Goal: Task Accomplishment & Management: Manage account settings

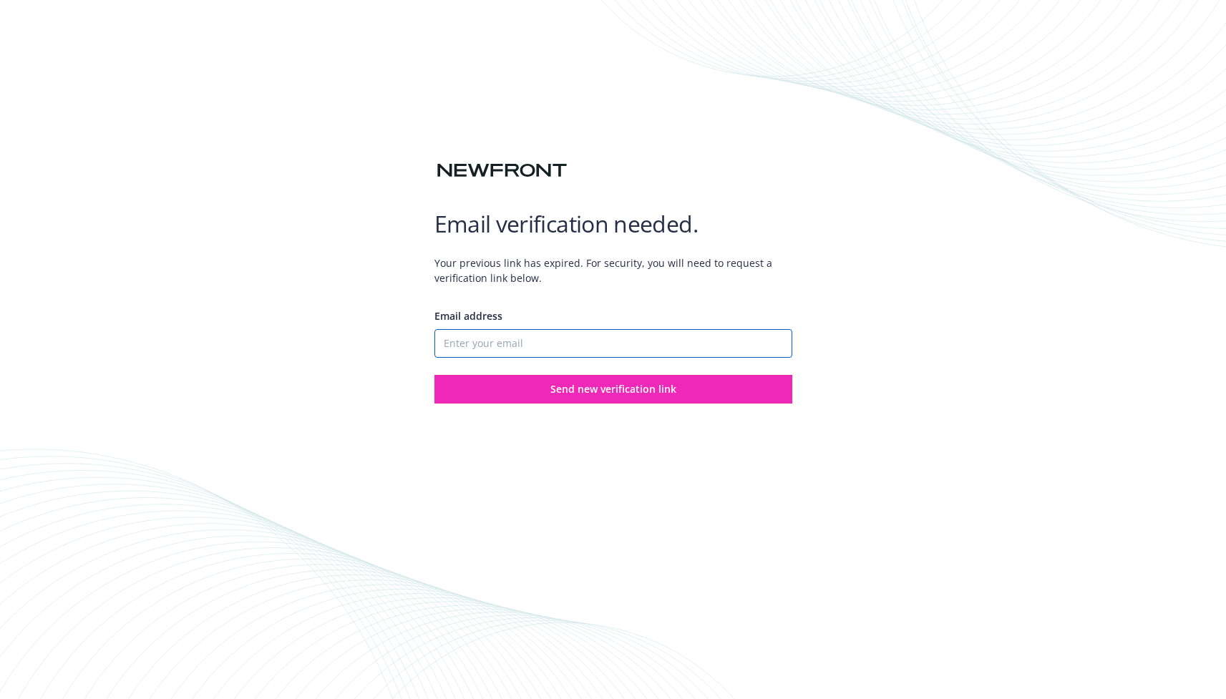
click at [576, 343] on input "Email address" at bounding box center [614, 343] width 358 height 29
type input "[EMAIL_ADDRESS][DOMAIN_NAME]"
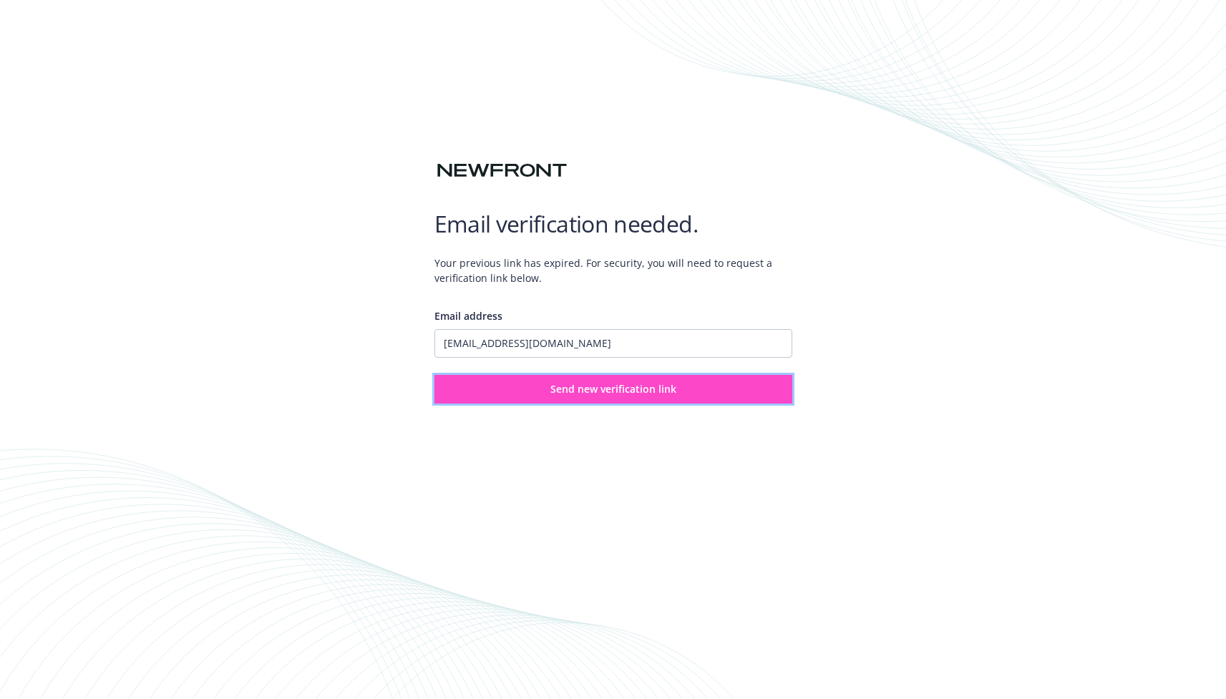
click at [733, 391] on button "Send new verification link" at bounding box center [614, 389] width 358 height 29
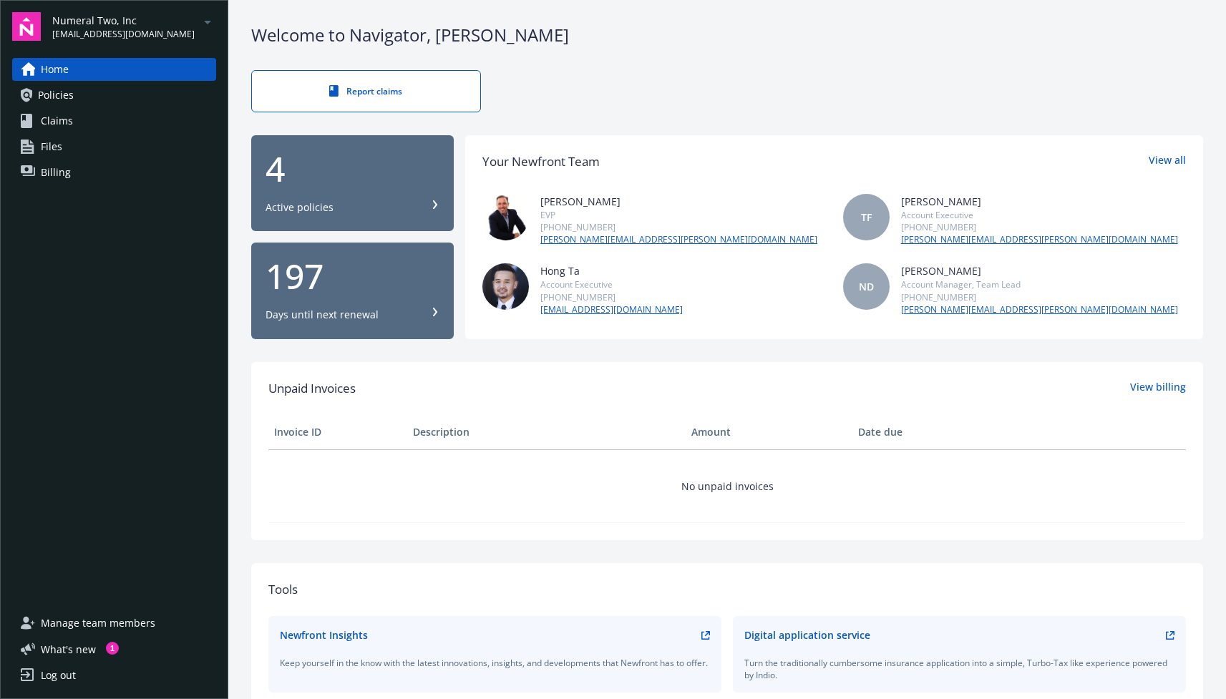
click at [107, 628] on span "Manage team members" at bounding box center [98, 623] width 115 height 23
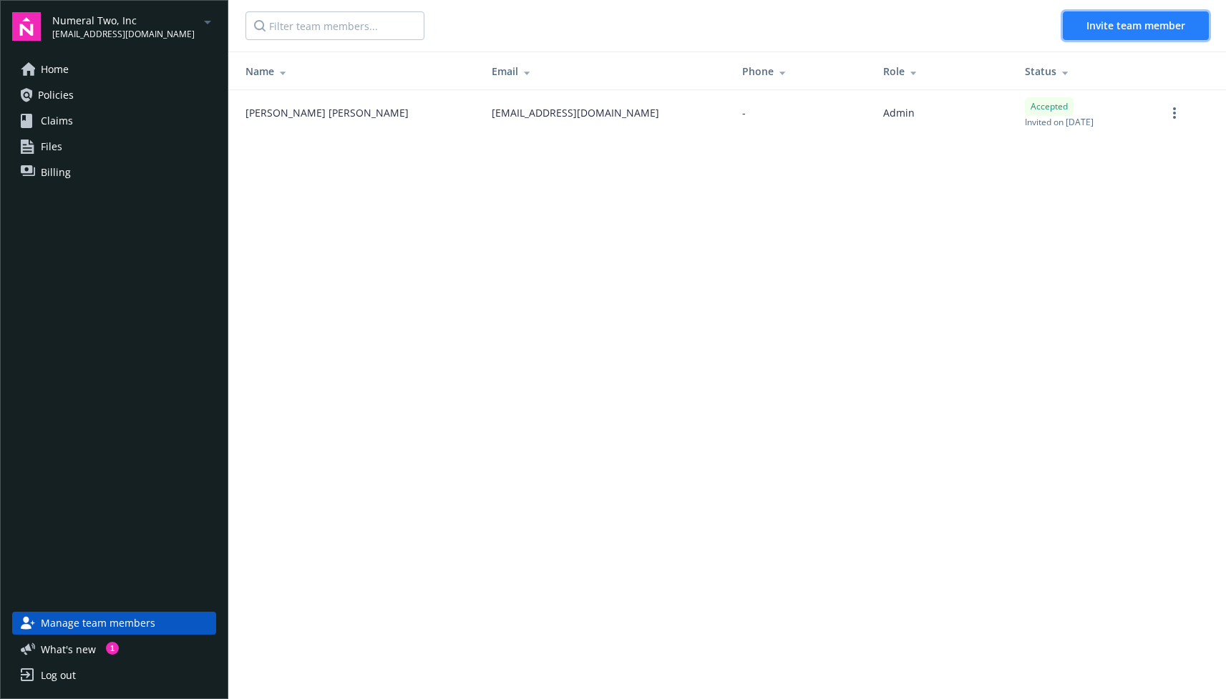
click at [1138, 21] on span "Invite team member" at bounding box center [1136, 26] width 99 height 14
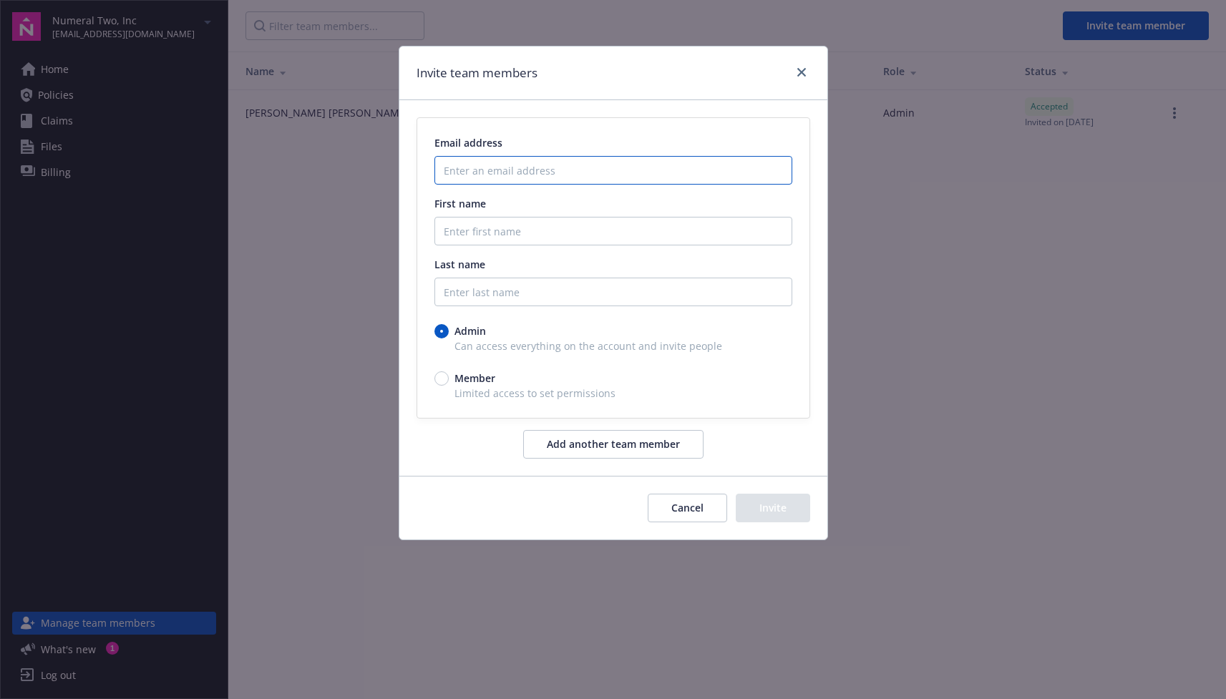
click at [617, 174] on input "Enter an email address" at bounding box center [614, 170] width 358 height 29
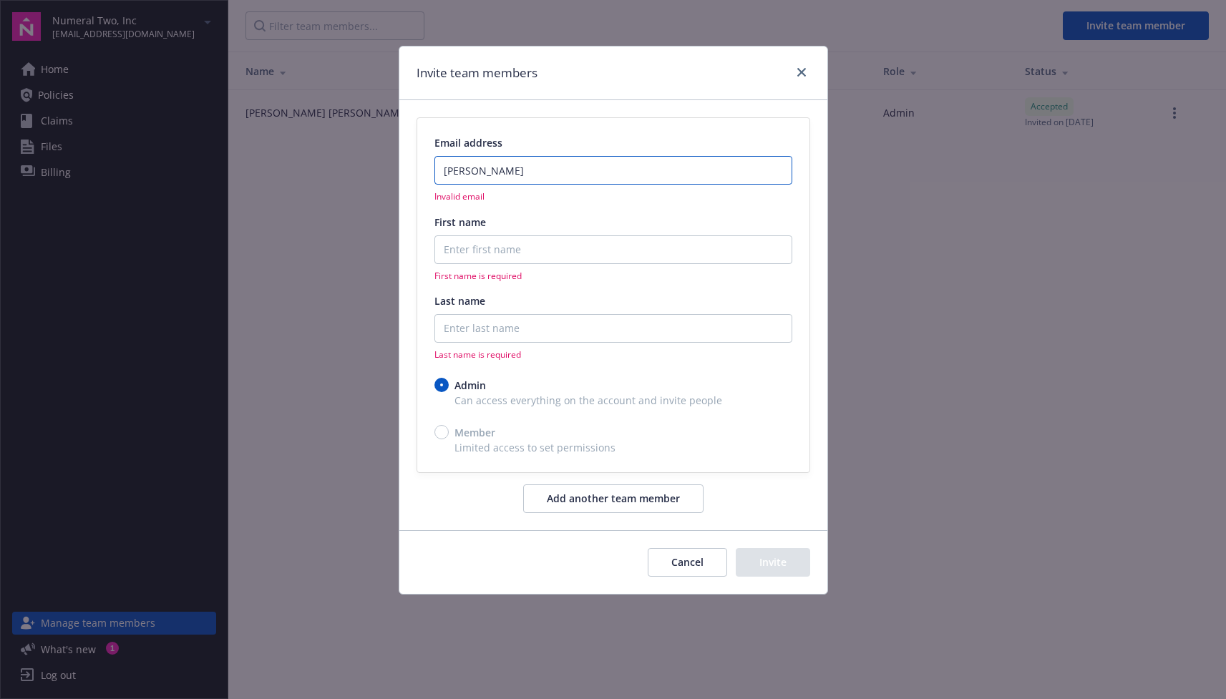
paste input "@numeralhq.com"
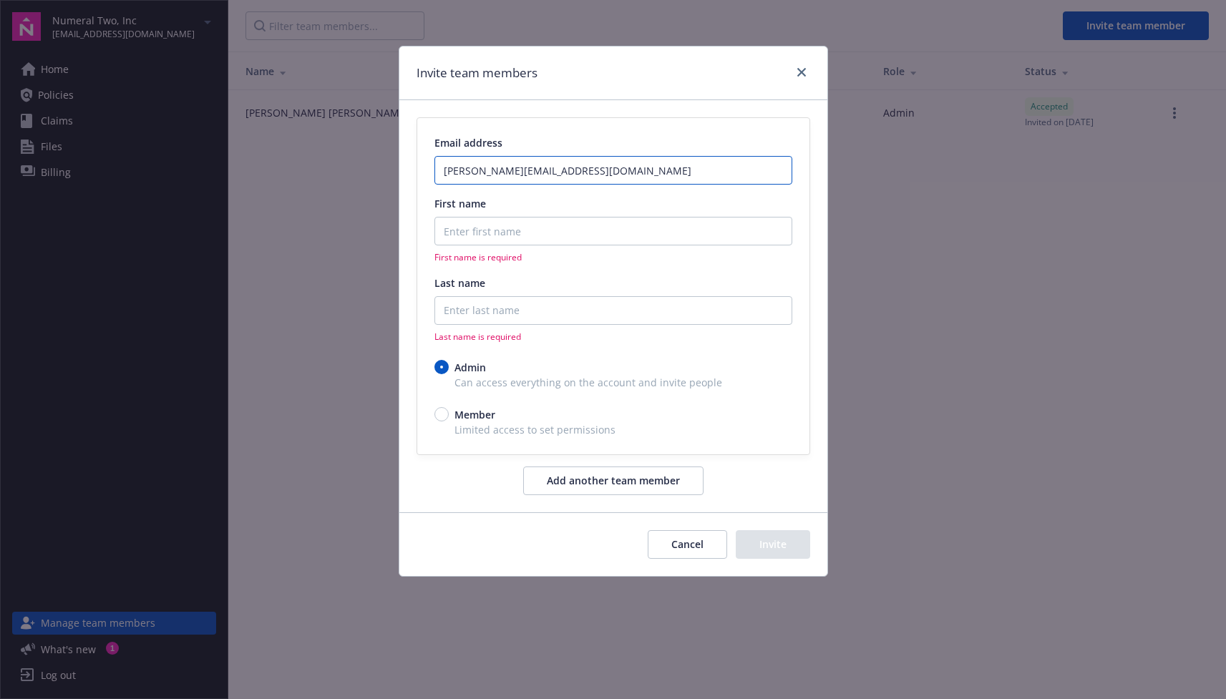
type input "hudson@numeralhq.com"
click at [900, 265] on div "Invite team members Email address hudson@numeralhq.com First name First name is…" at bounding box center [613, 349] width 1226 height 699
click at [612, 222] on input "First name" at bounding box center [614, 231] width 358 height 29
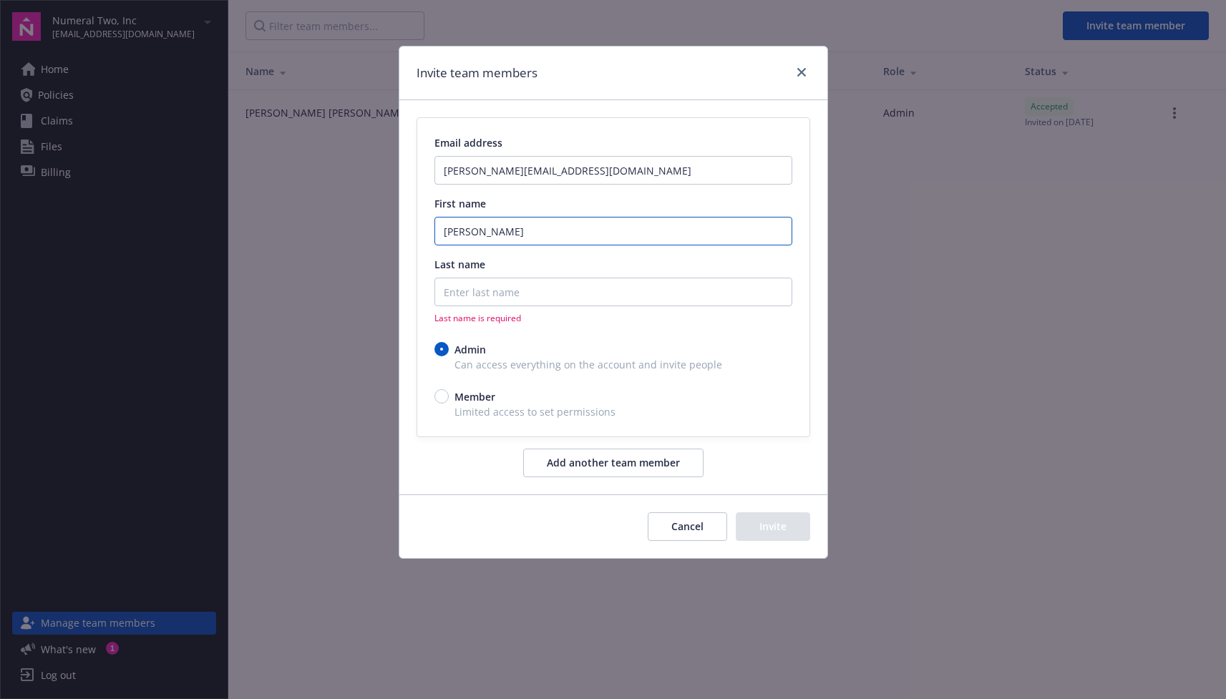
type input "Hudson"
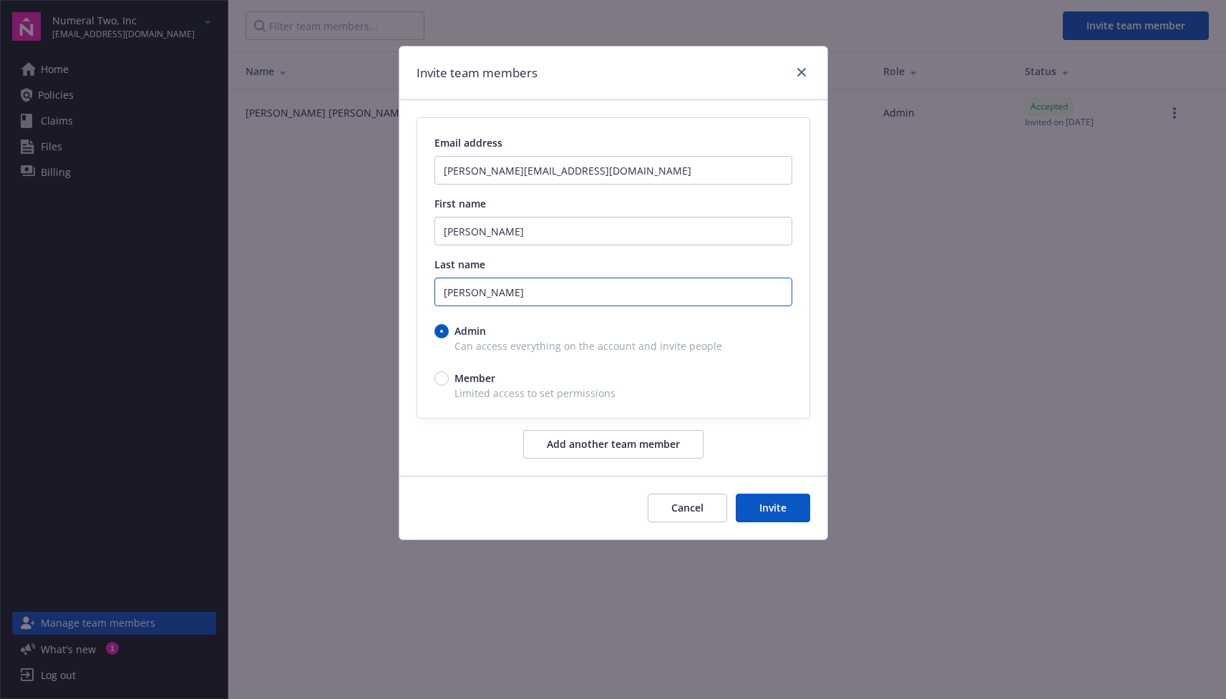
type input "Bova"
click at [980, 356] on div "Invite team members Email address hudson@numeralhq.com First name Hudson Last n…" at bounding box center [613, 349] width 1226 height 699
click at [659, 447] on button "Add another team member" at bounding box center [613, 444] width 180 height 29
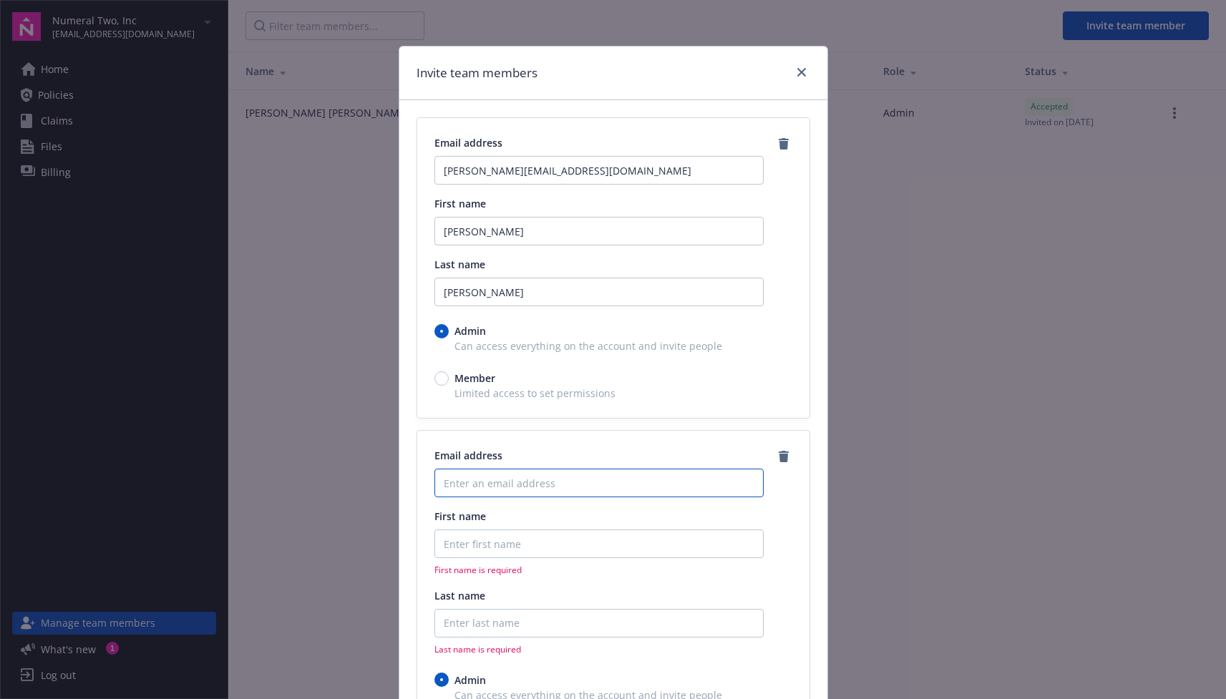
click at [523, 481] on input "Enter an email address" at bounding box center [599, 483] width 329 height 29
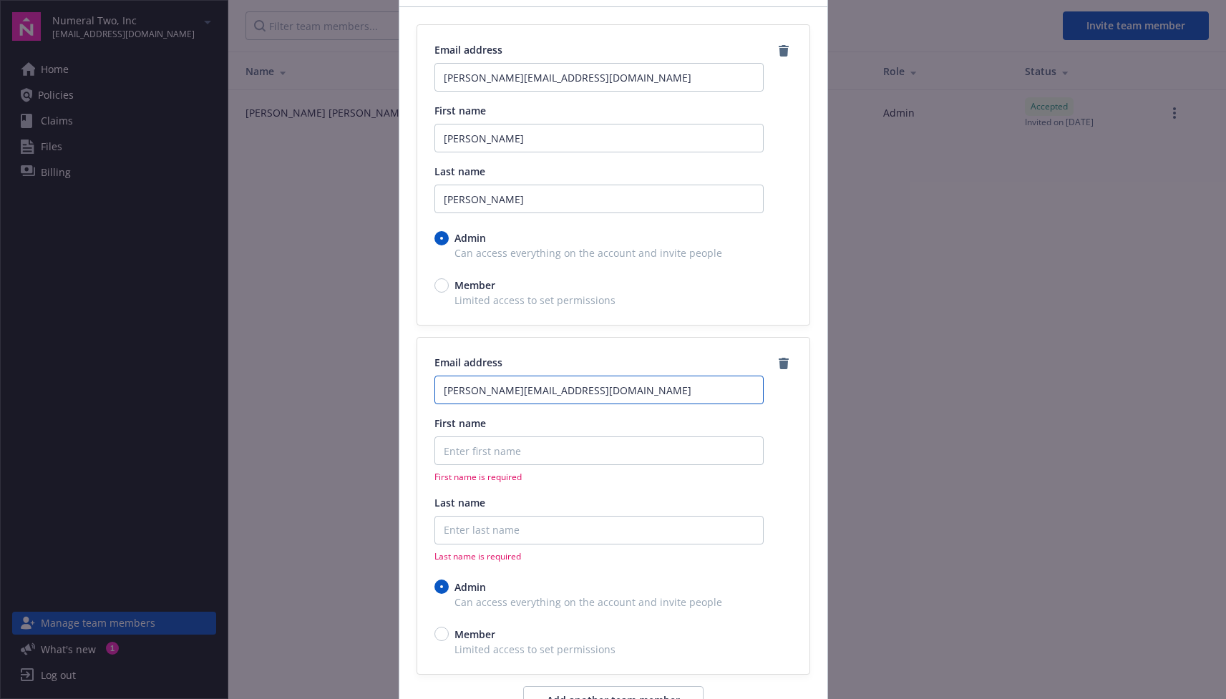
scroll to position [141, 0]
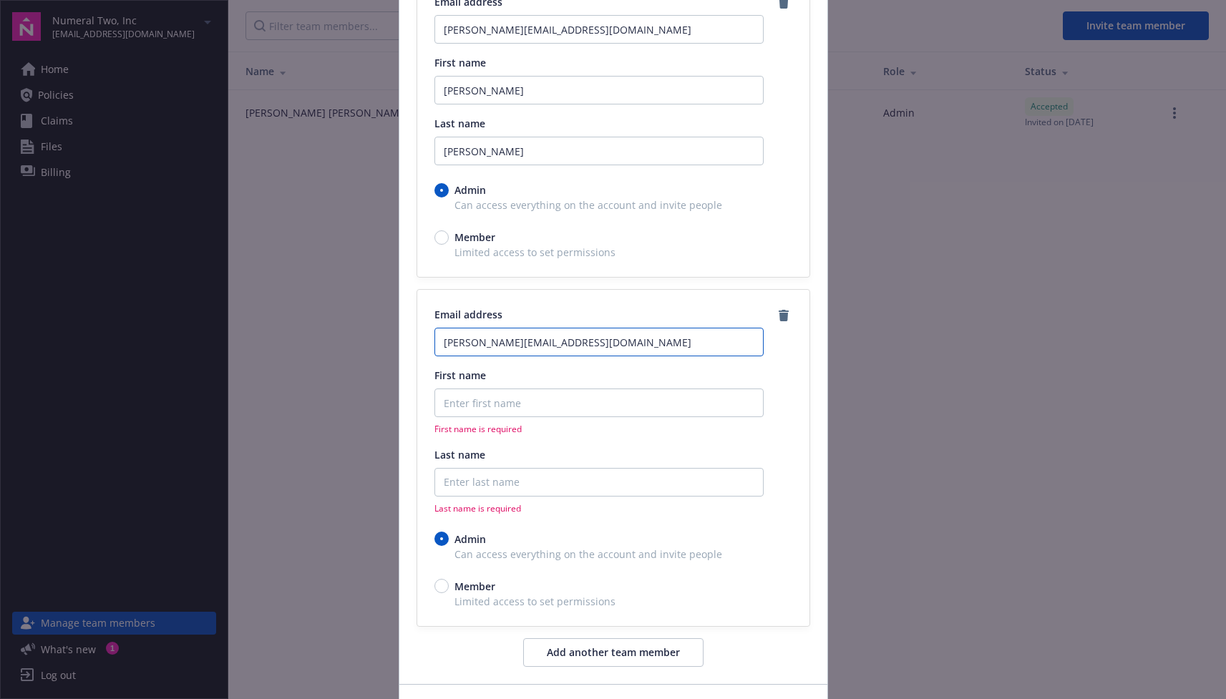
type input "sam@numeralhq.com"
click at [521, 105] on input "First name" at bounding box center [599, 90] width 329 height 29
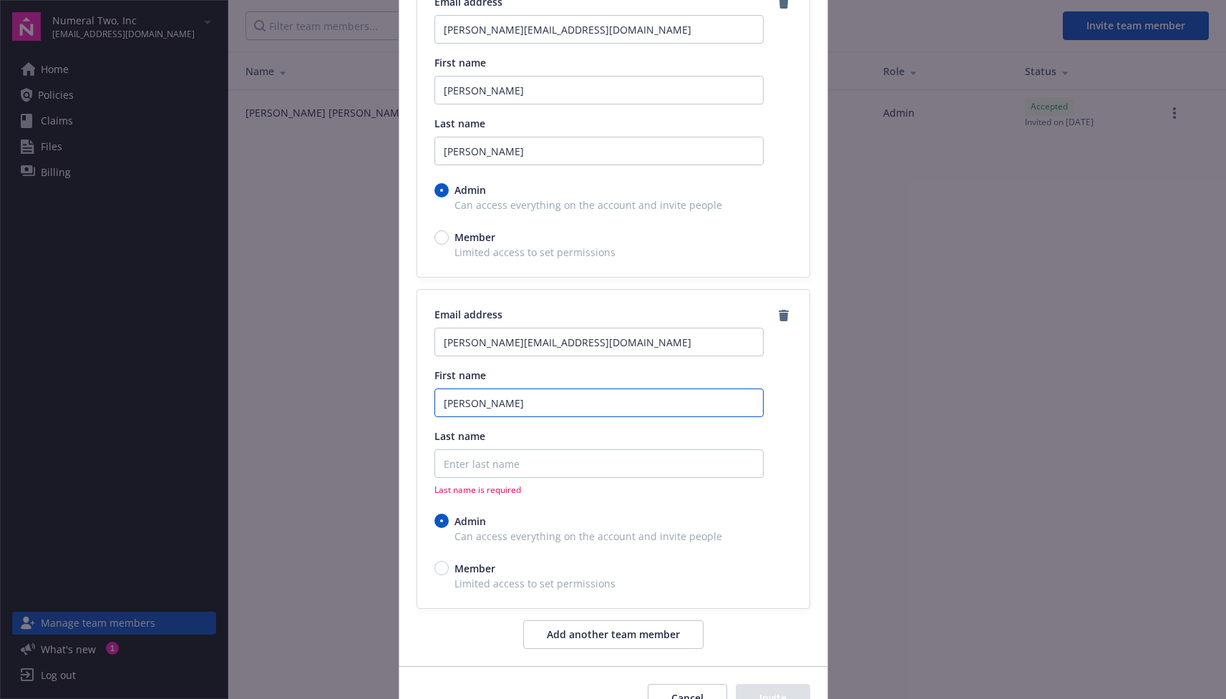
type input "Sam"
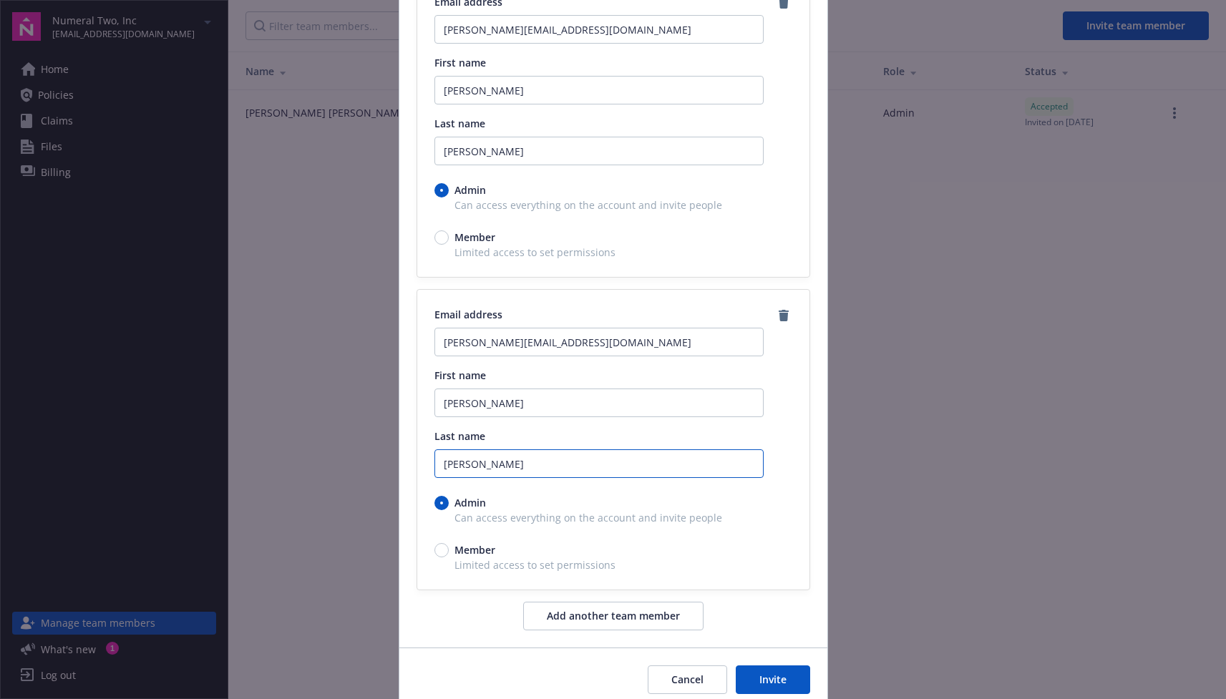
scroll to position [200, 0]
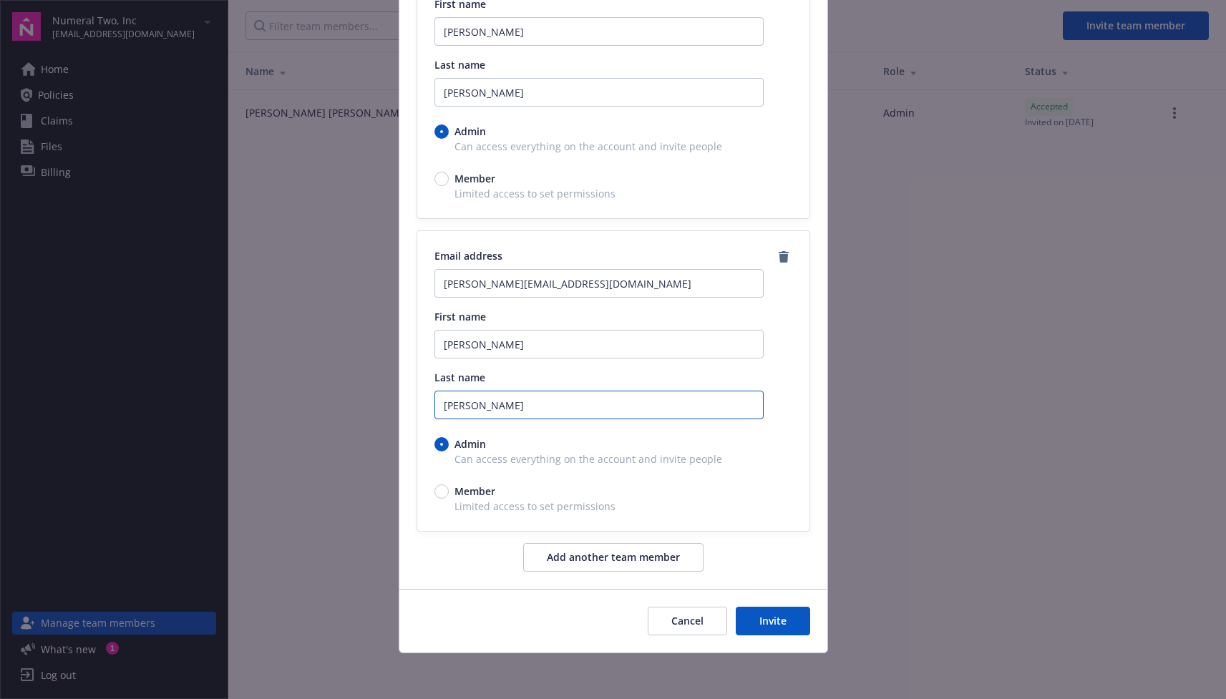
type input "Ross"
click at [785, 623] on button "Invite" at bounding box center [773, 621] width 74 height 29
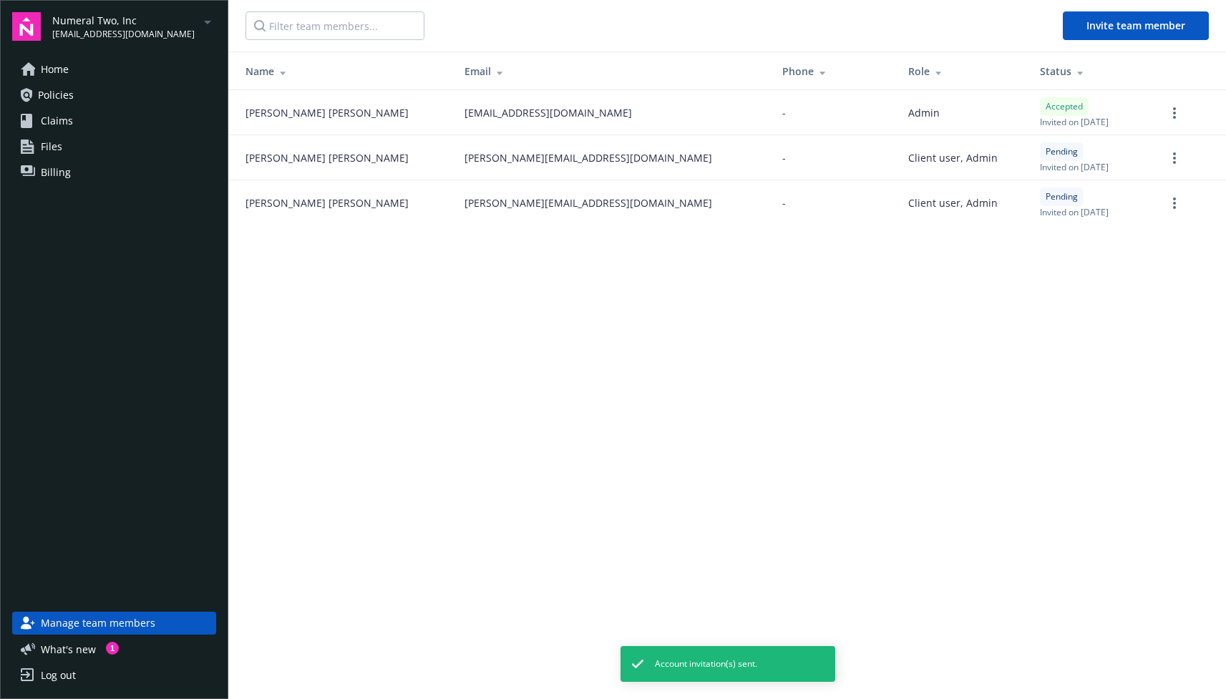
click at [57, 94] on span "Policies" at bounding box center [56, 95] width 36 height 23
